Goal: Information Seeking & Learning: Learn about a topic

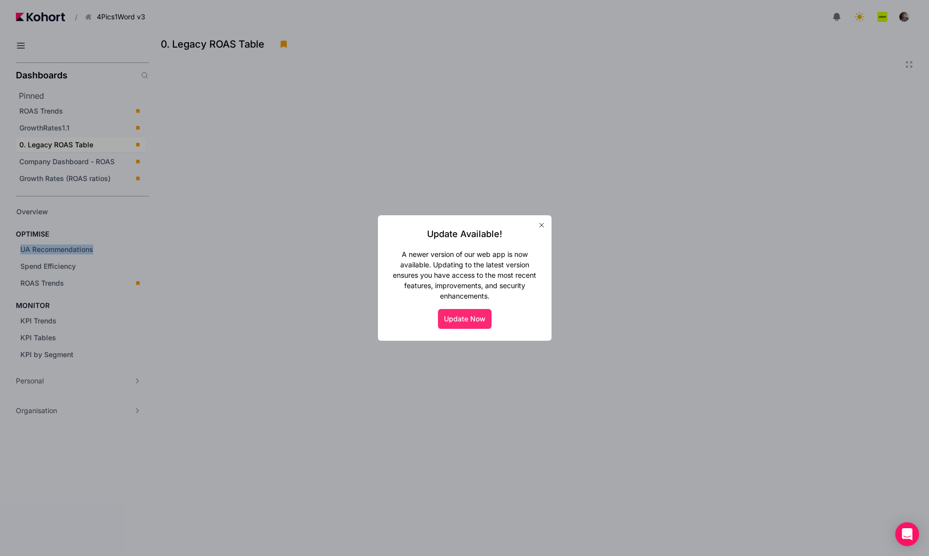
click at [456, 316] on button "Update Now" at bounding box center [465, 319] width 54 height 20
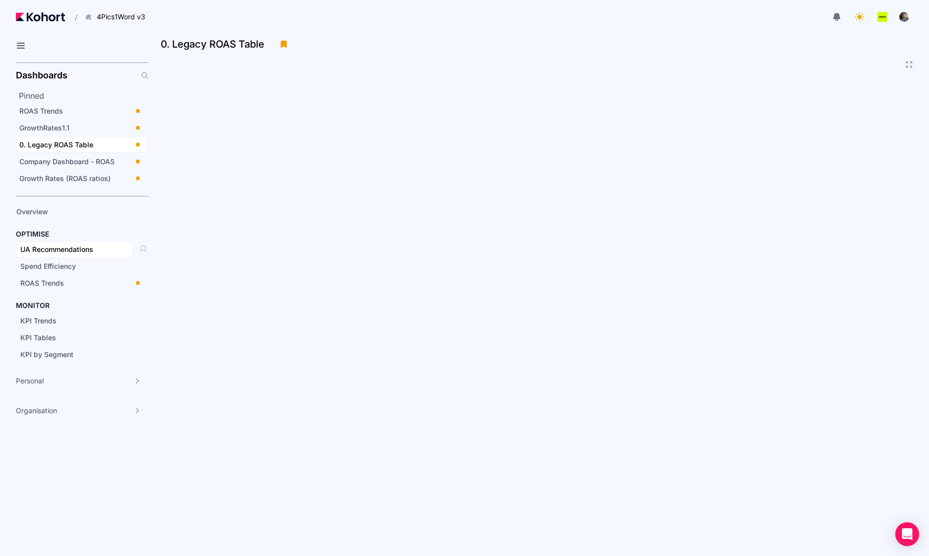
click at [95, 245] on div "UA Recommendations" at bounding box center [74, 249] width 108 height 10
